Goal: Find specific fact: Find specific fact

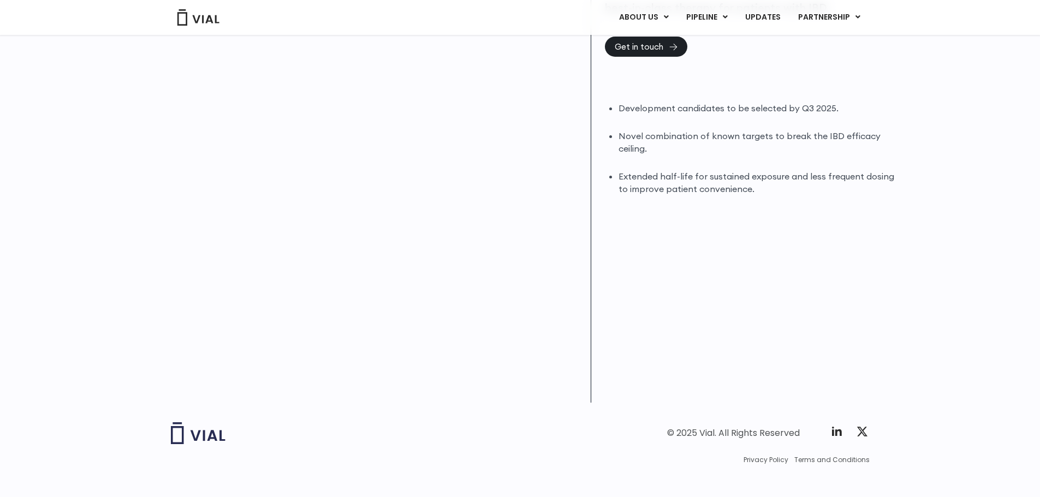
scroll to position [175, 0]
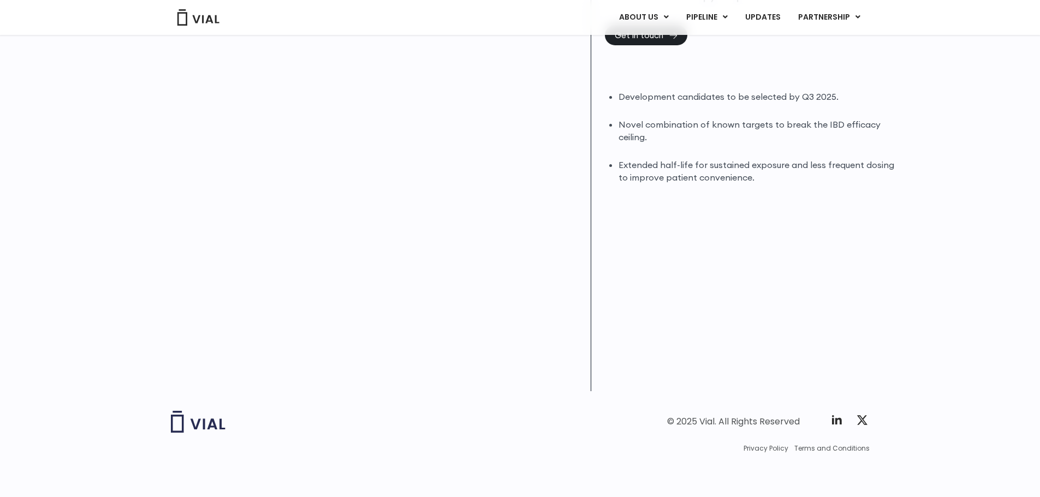
click at [205, 19] on img at bounding box center [198, 17] width 44 height 16
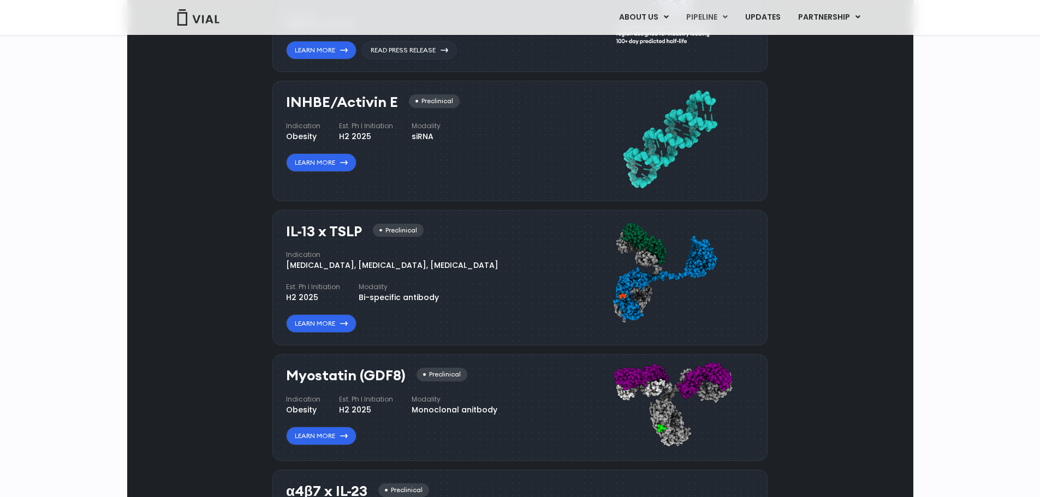
scroll to position [601, 0]
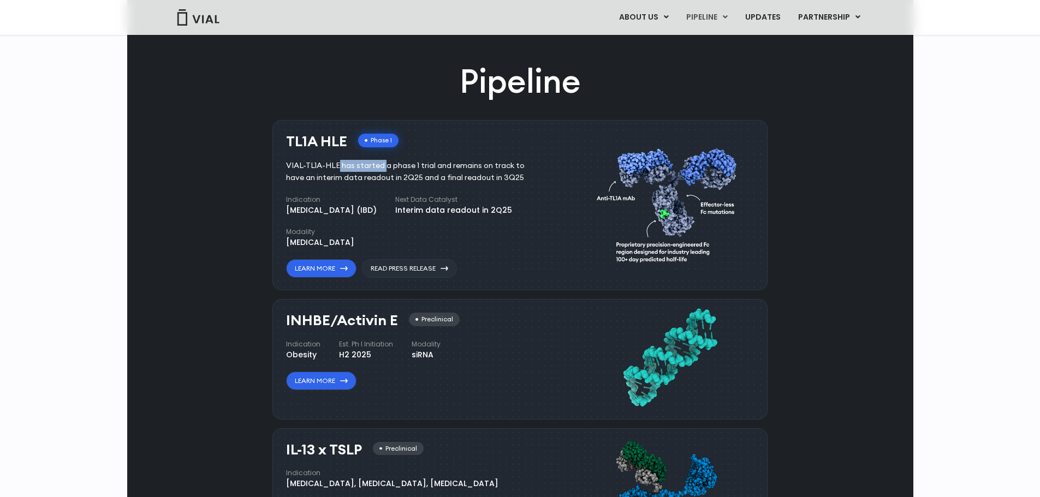
drag, startPoint x: 284, startPoint y: 270, endPoint x: 337, endPoint y: 275, distance: 53.2
click at [337, 275] on div "TL1A HLE Phase I VIAL-TL1A-HLE has started a phase 1 trial and remains on track…" at bounding box center [519, 205] width 495 height 171
copy div "VIAL-TL1A-HLE"
